Goal: Information Seeking & Learning: Learn about a topic

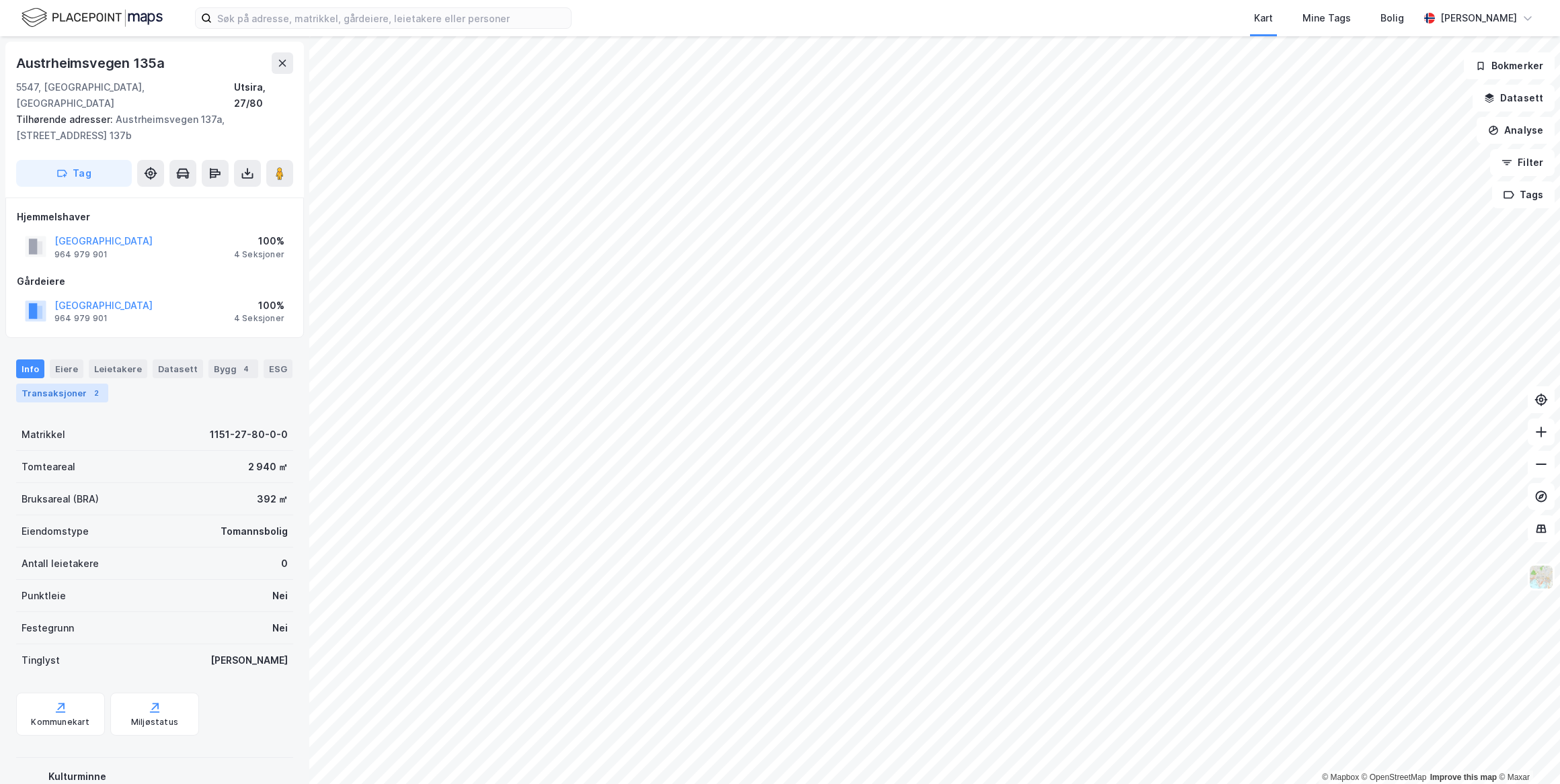
click at [83, 383] on div "Transaksjoner 2" at bounding box center [62, 392] width 92 height 19
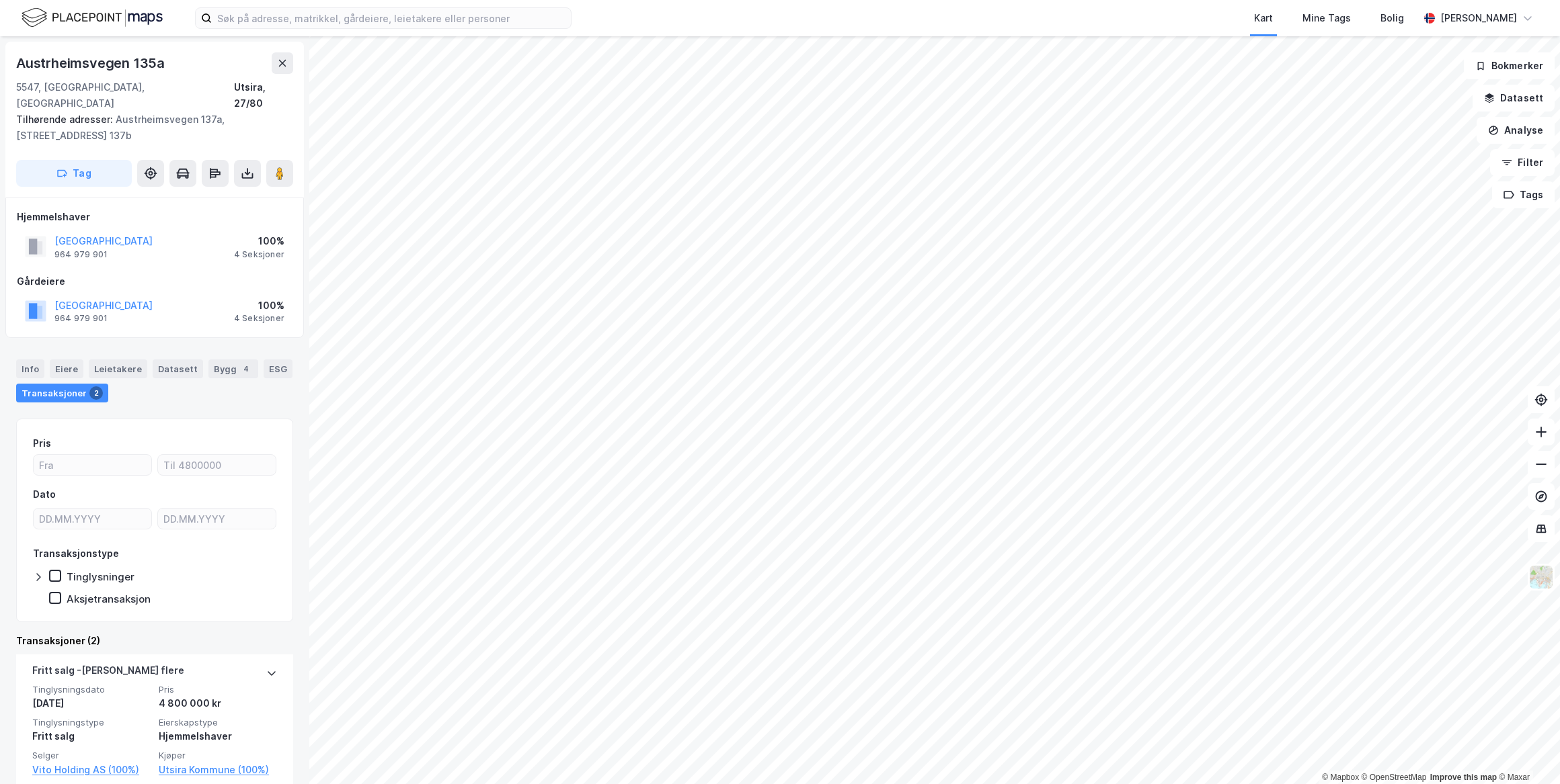
click at [83, 383] on div "Transaksjoner 2" at bounding box center [62, 392] width 92 height 19
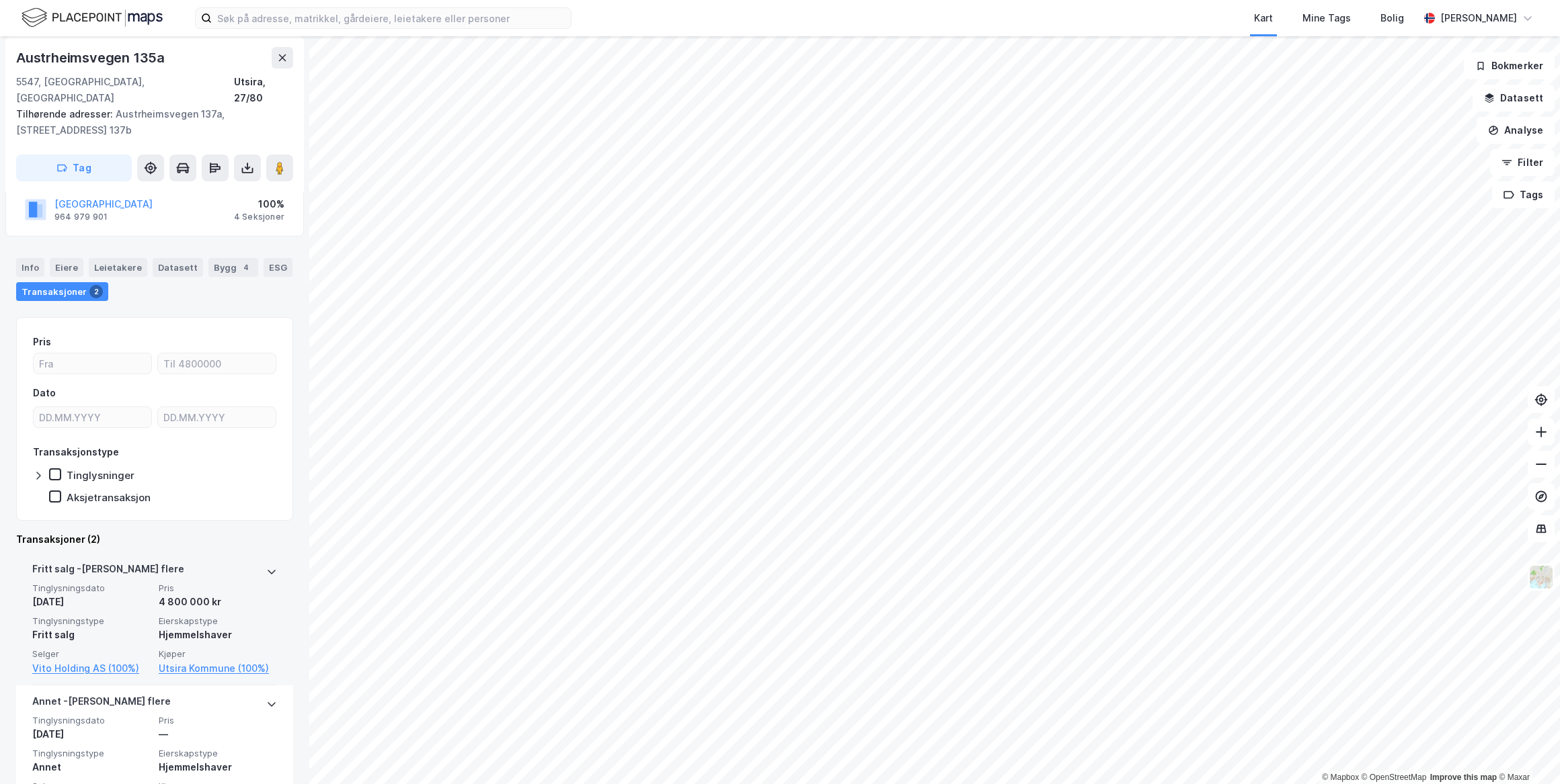
scroll to position [149, 0]
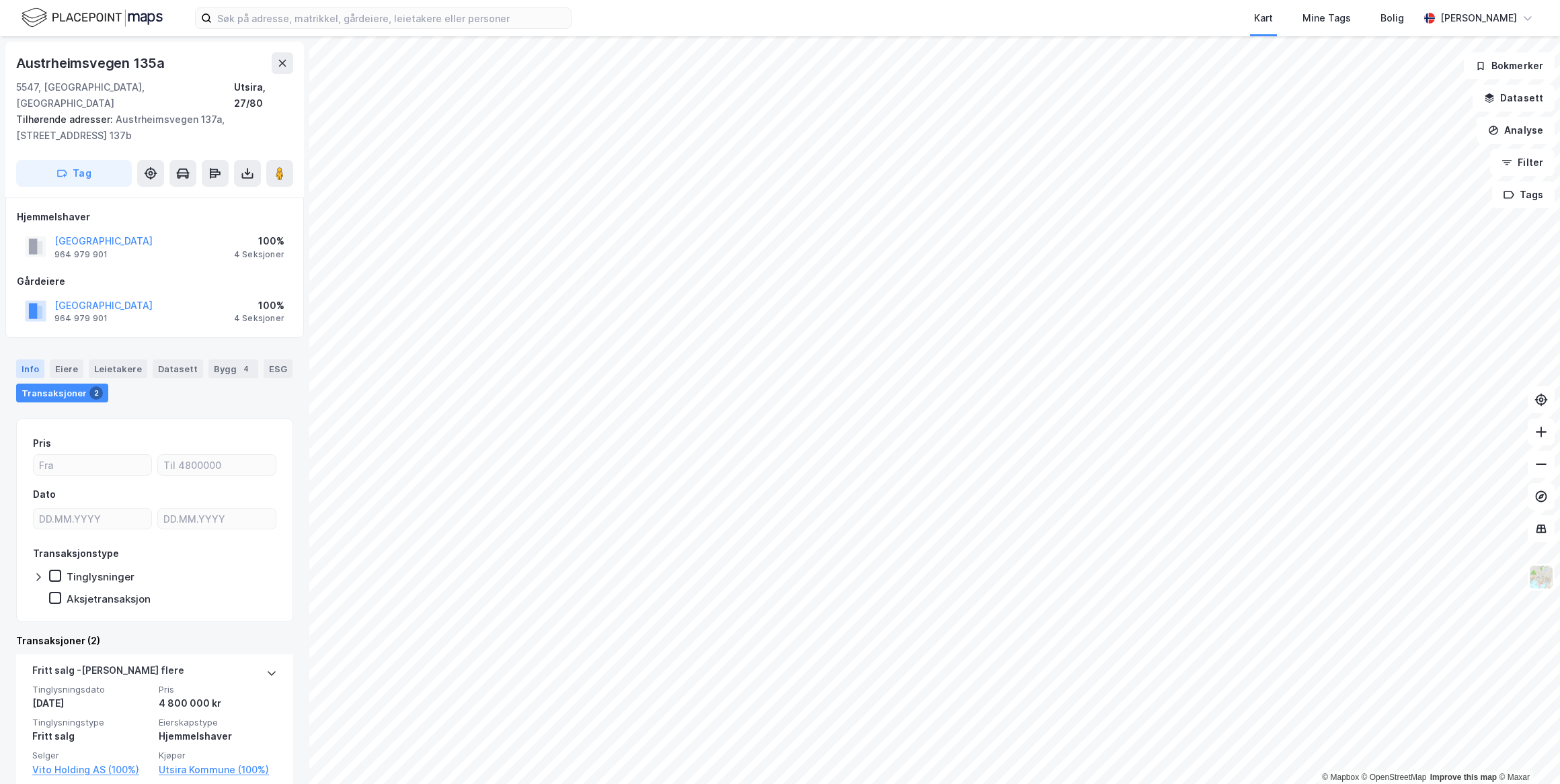
click at [29, 359] on div "Info" at bounding box center [30, 368] width 28 height 19
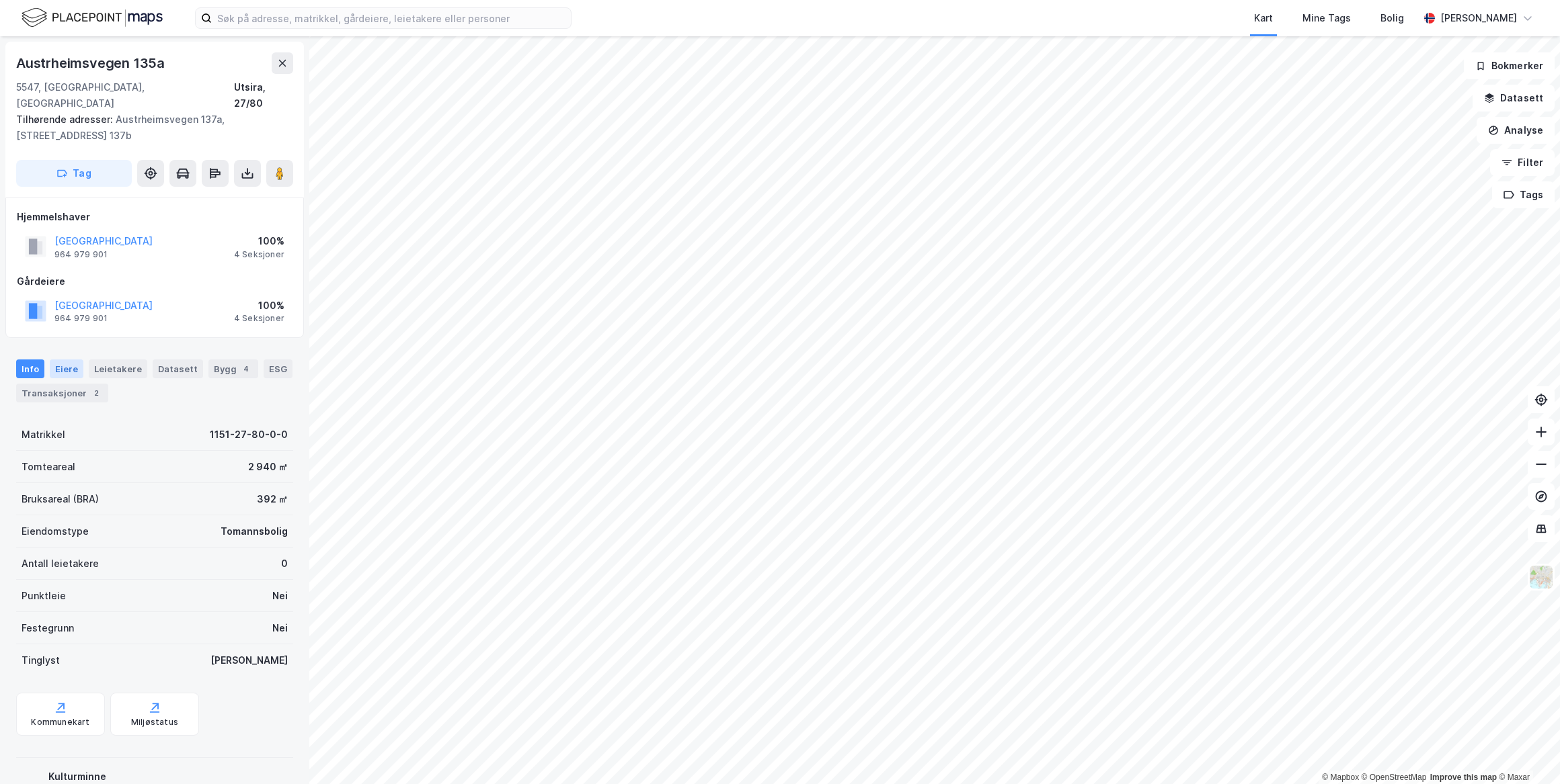
click at [79, 359] on div "Eiere" at bounding box center [66, 368] width 34 height 19
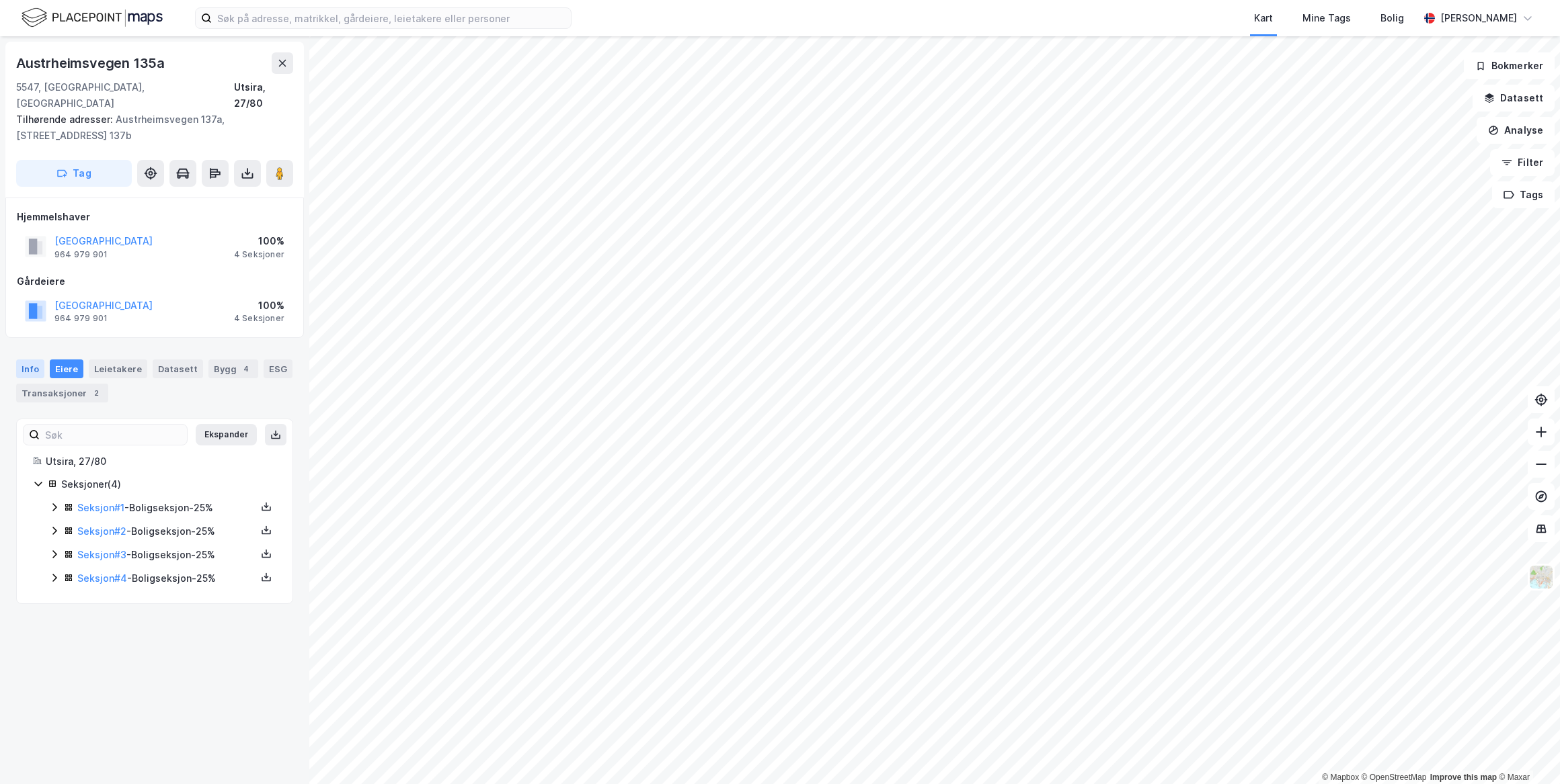
click at [36, 359] on div "Info" at bounding box center [30, 368] width 28 height 19
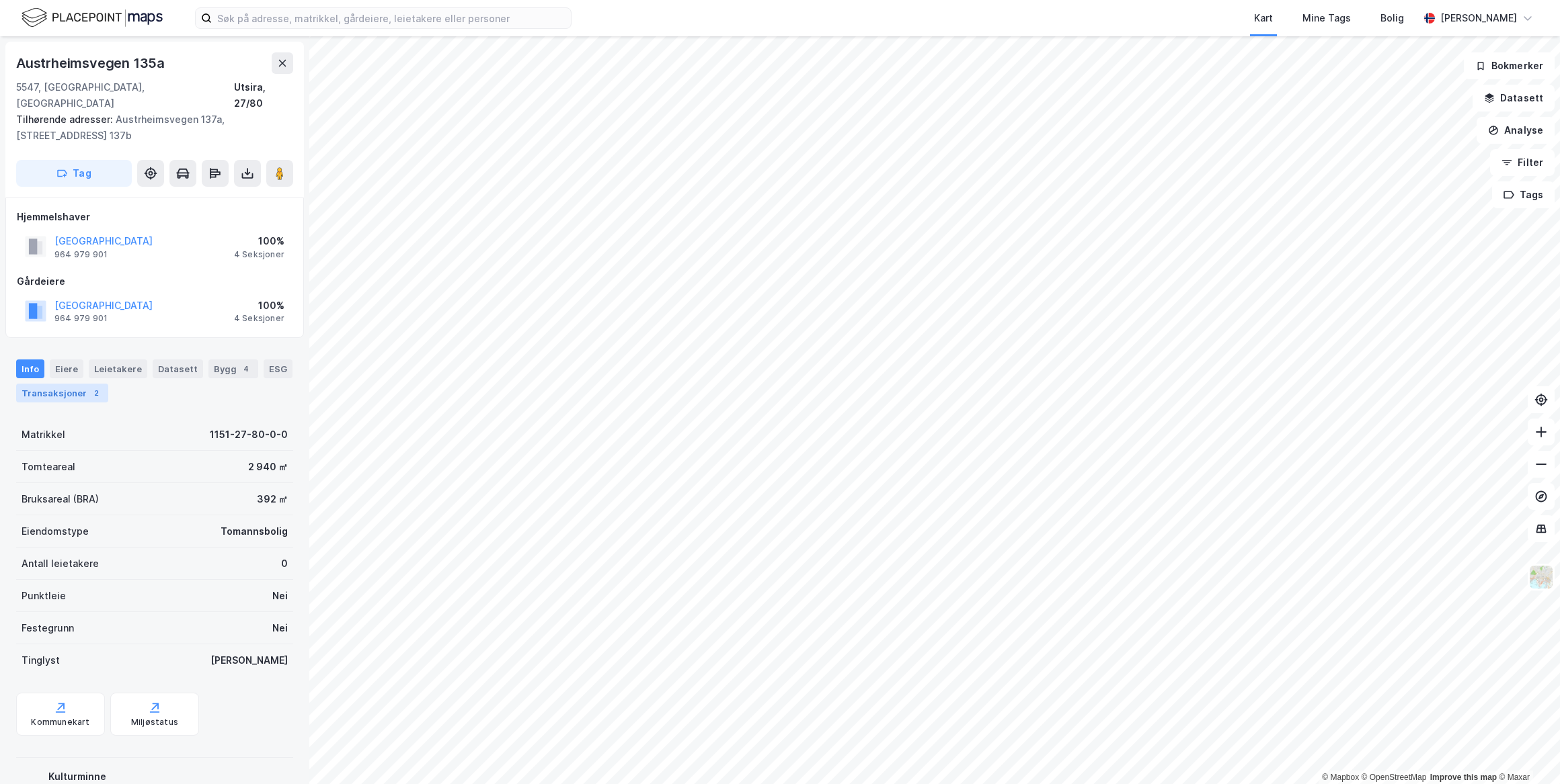
click at [60, 383] on div "Transaksjoner 2" at bounding box center [62, 392] width 92 height 19
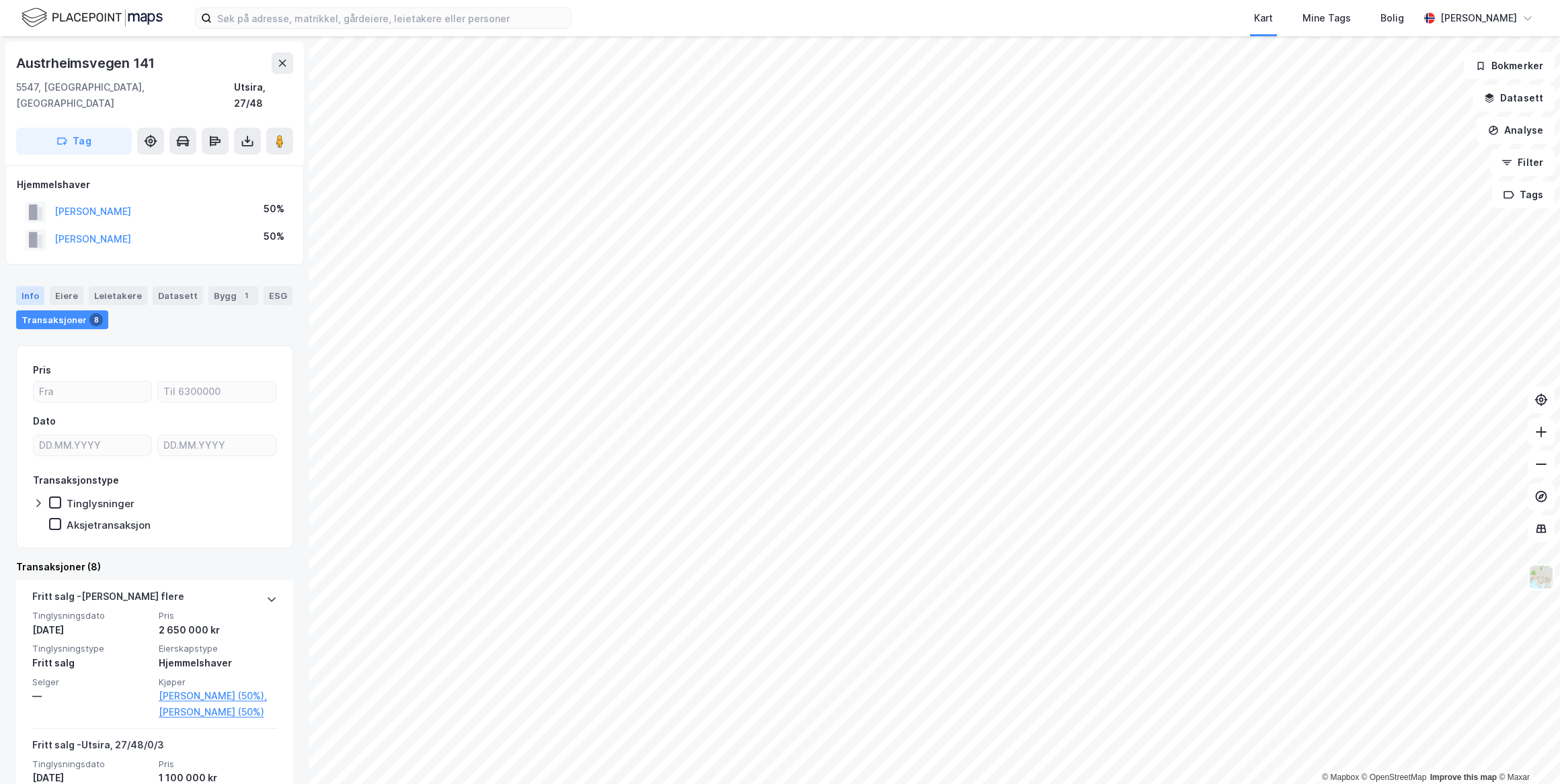
click at [38, 286] on div "Info" at bounding box center [30, 295] width 28 height 19
